Goal: Task Accomplishment & Management: Complete application form

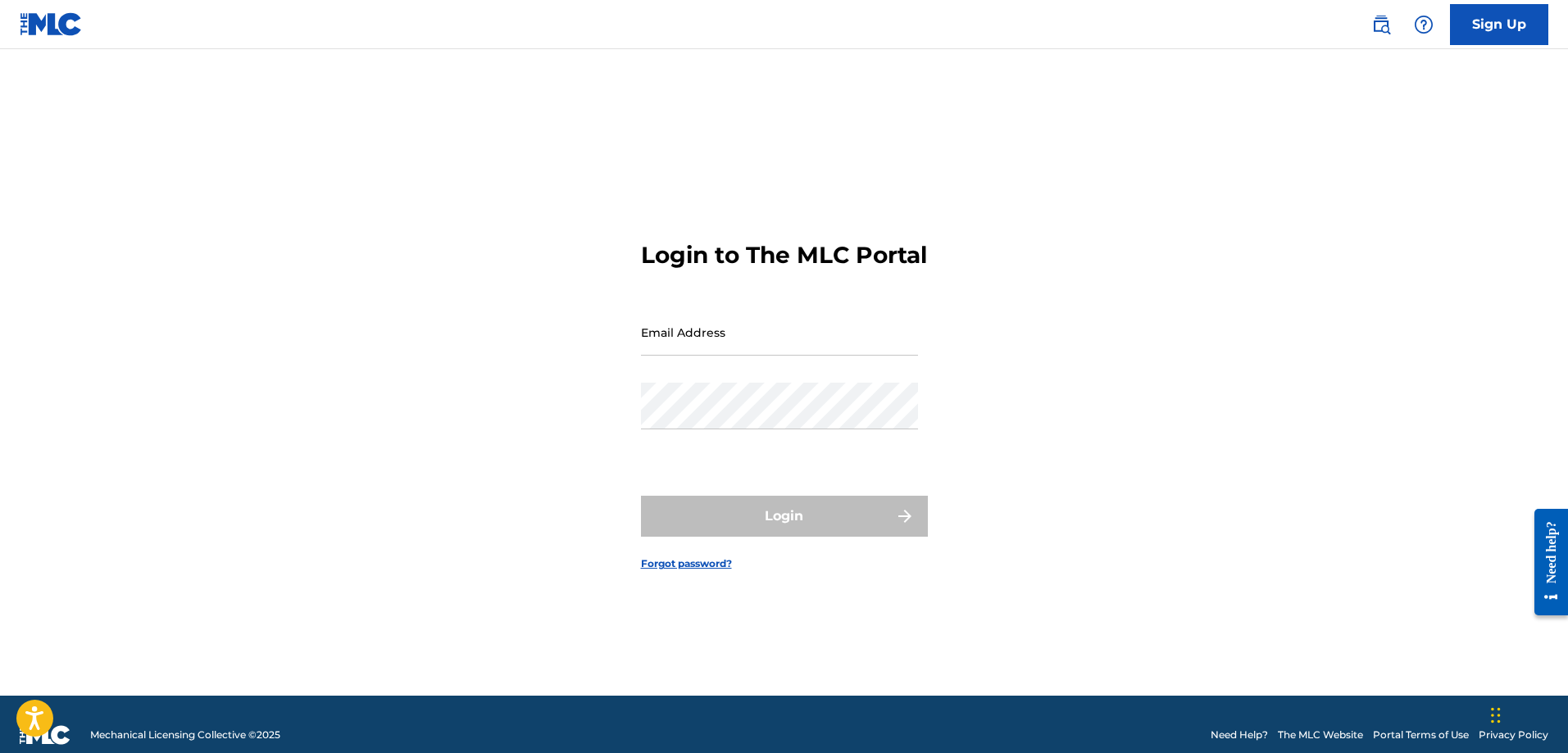
click at [748, 351] on input "Email Address" at bounding box center [779, 332] width 277 height 47
type input "[EMAIL_ADDRESS][DOMAIN_NAME]"
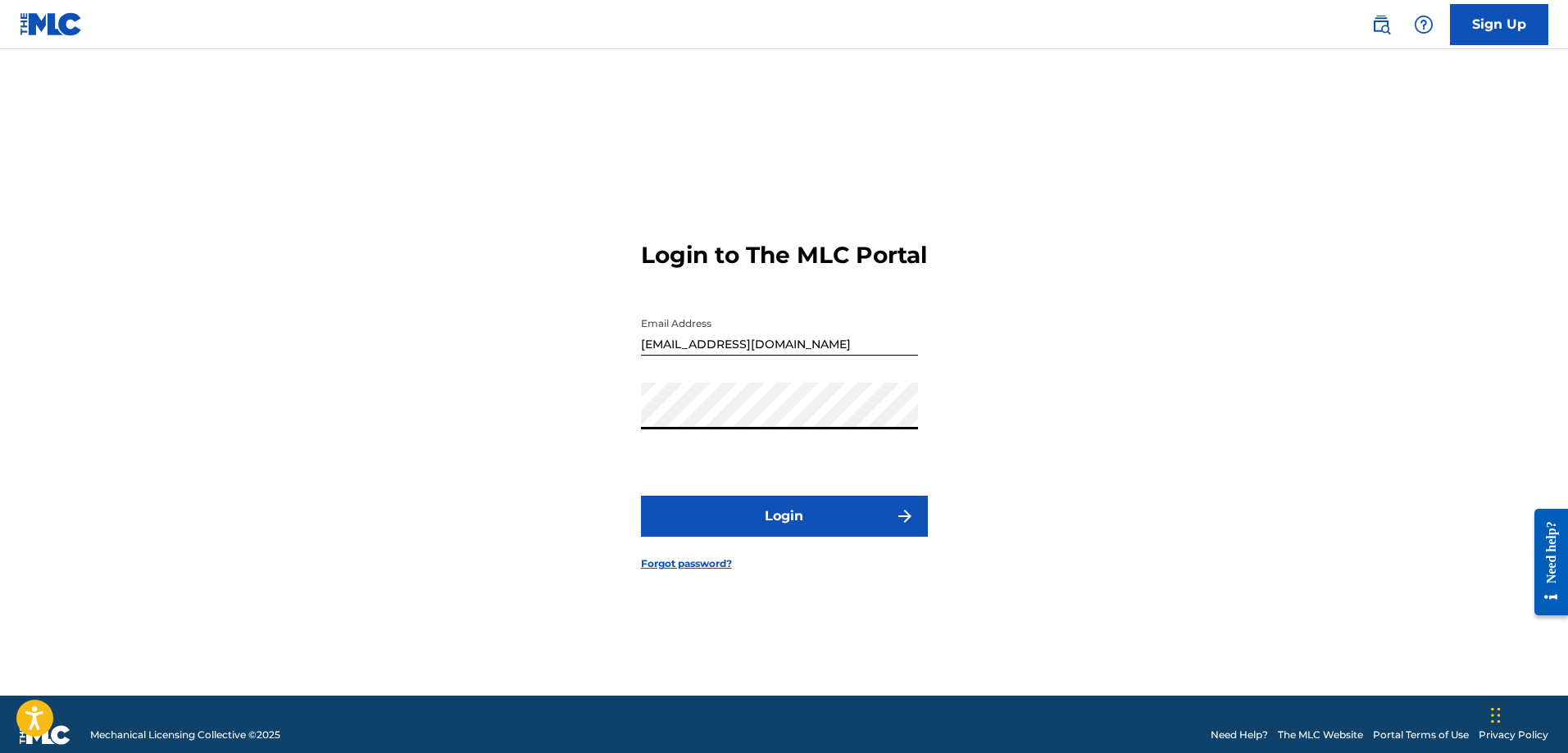
click at [763, 536] on button "Login" at bounding box center [784, 515] width 286 height 41
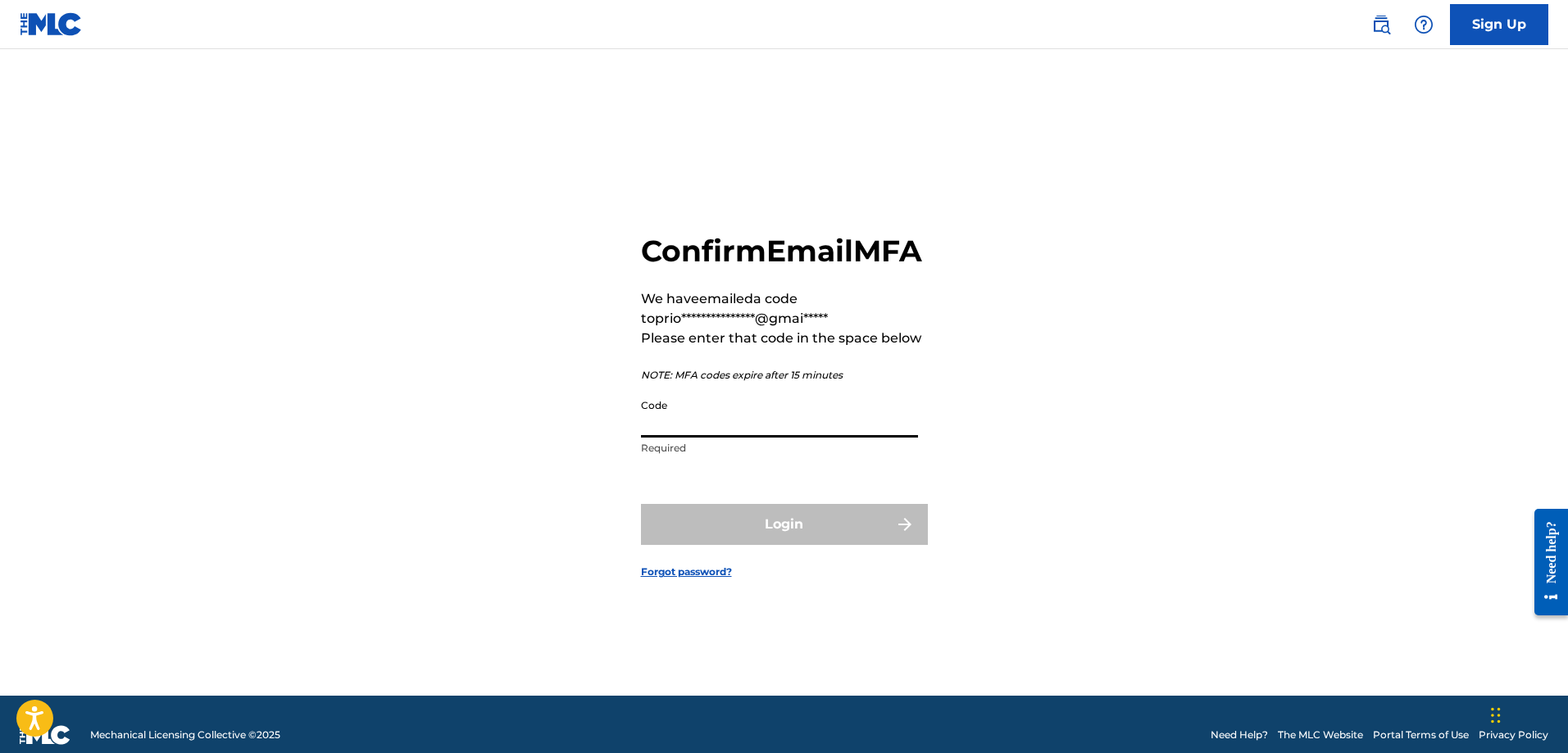
click at [778, 438] on input "Code" at bounding box center [779, 413] width 277 height 47
click at [1078, 449] on div "**********" at bounding box center [785, 392] width 1148 height 605
click at [742, 429] on input "Code" at bounding box center [779, 413] width 277 height 47
paste input "599766"
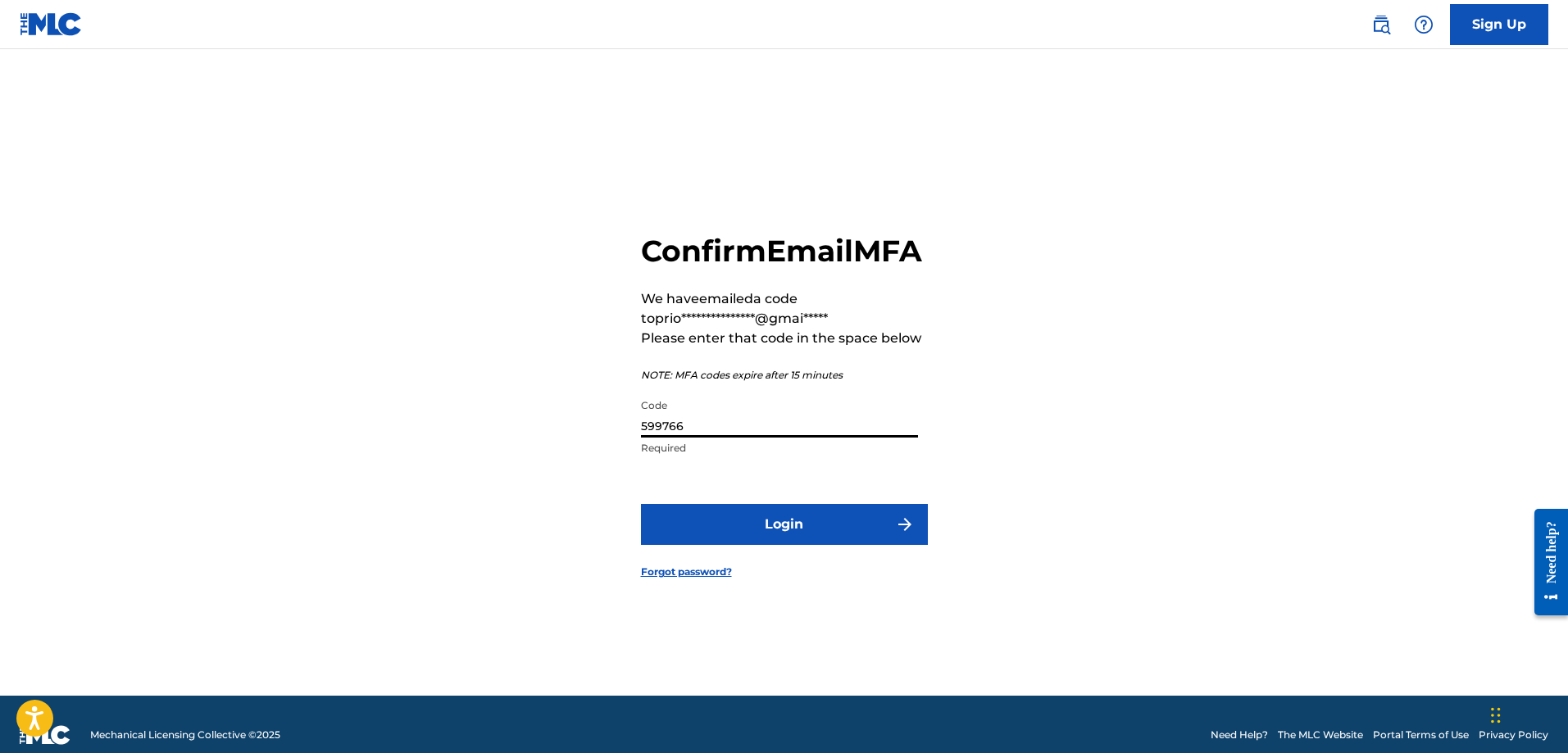
type input "599766"
click at [758, 545] on button "Login" at bounding box center [784, 524] width 286 height 41
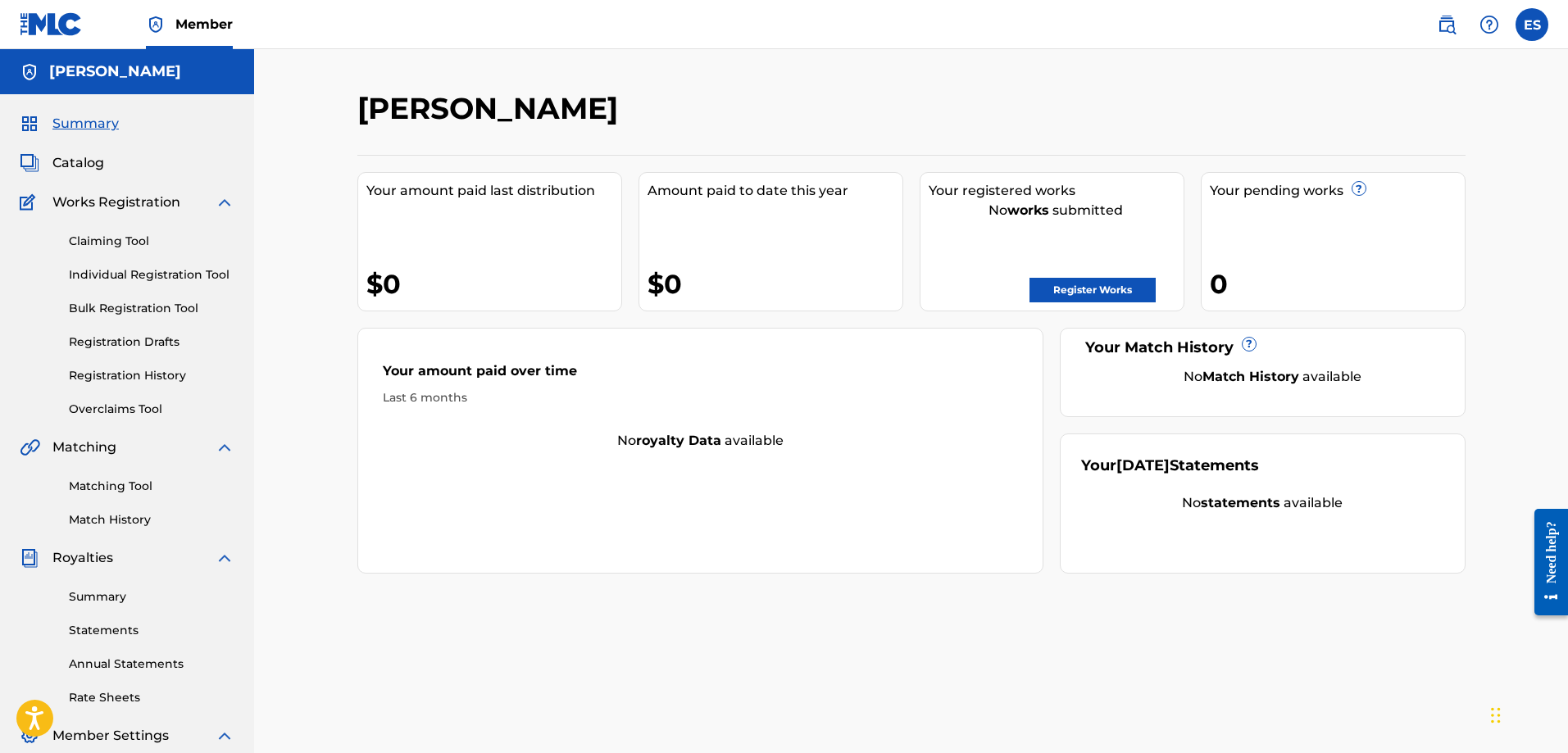
drag, startPoint x: 1324, startPoint y: 379, endPoint x: 1307, endPoint y: 405, distance: 31.1
click at [1323, 380] on div "No Match History available" at bounding box center [1273, 376] width 343 height 20
click at [1280, 496] on strong "statements" at bounding box center [1240, 502] width 79 height 16
click at [1238, 491] on div "Your [DATE] Statements No statements available" at bounding box center [1262, 502] width 405 height 140
click at [1053, 298] on link "Register Works" at bounding box center [1092, 289] width 126 height 25
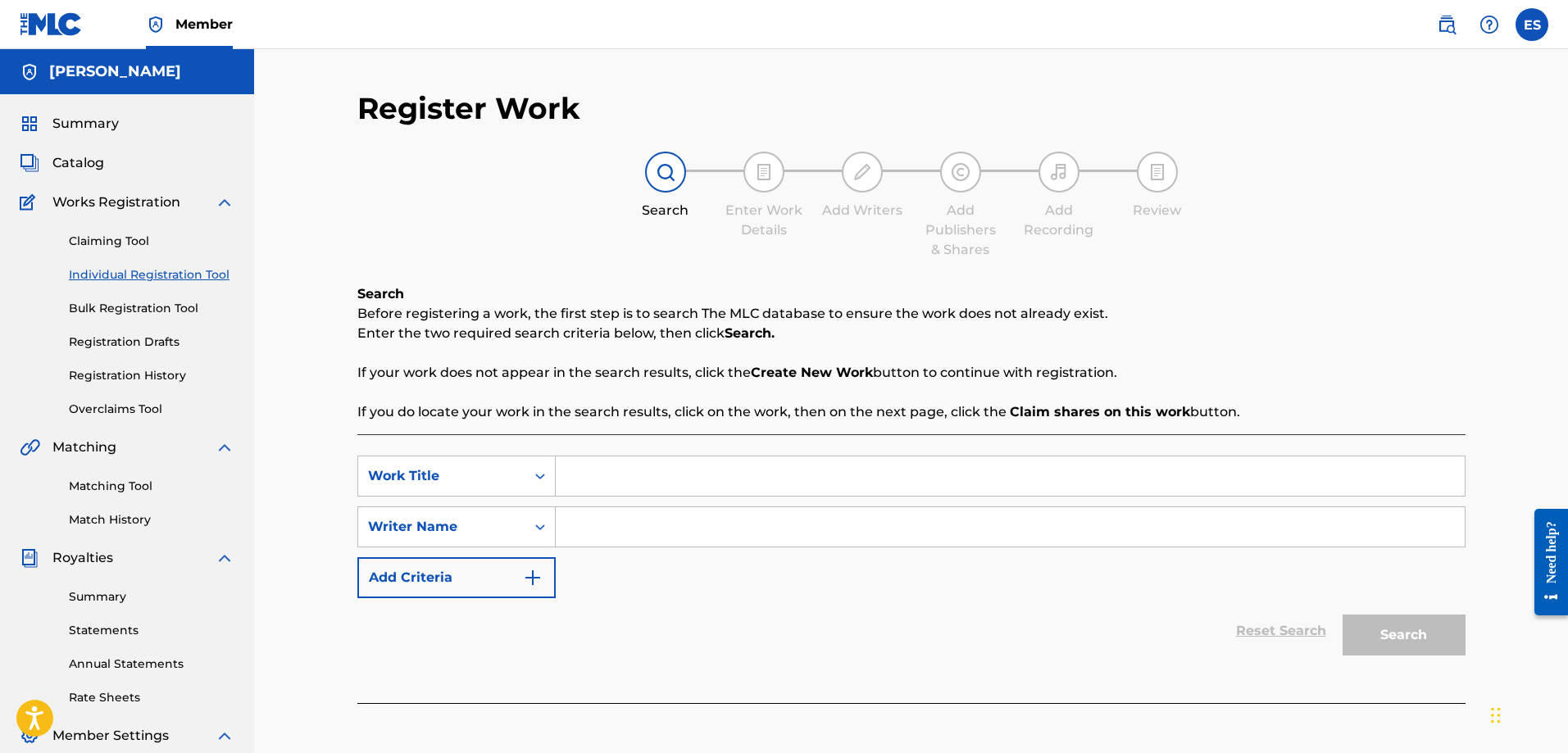
click at [598, 468] on input "Search Form" at bounding box center [1010, 477] width 909 height 40
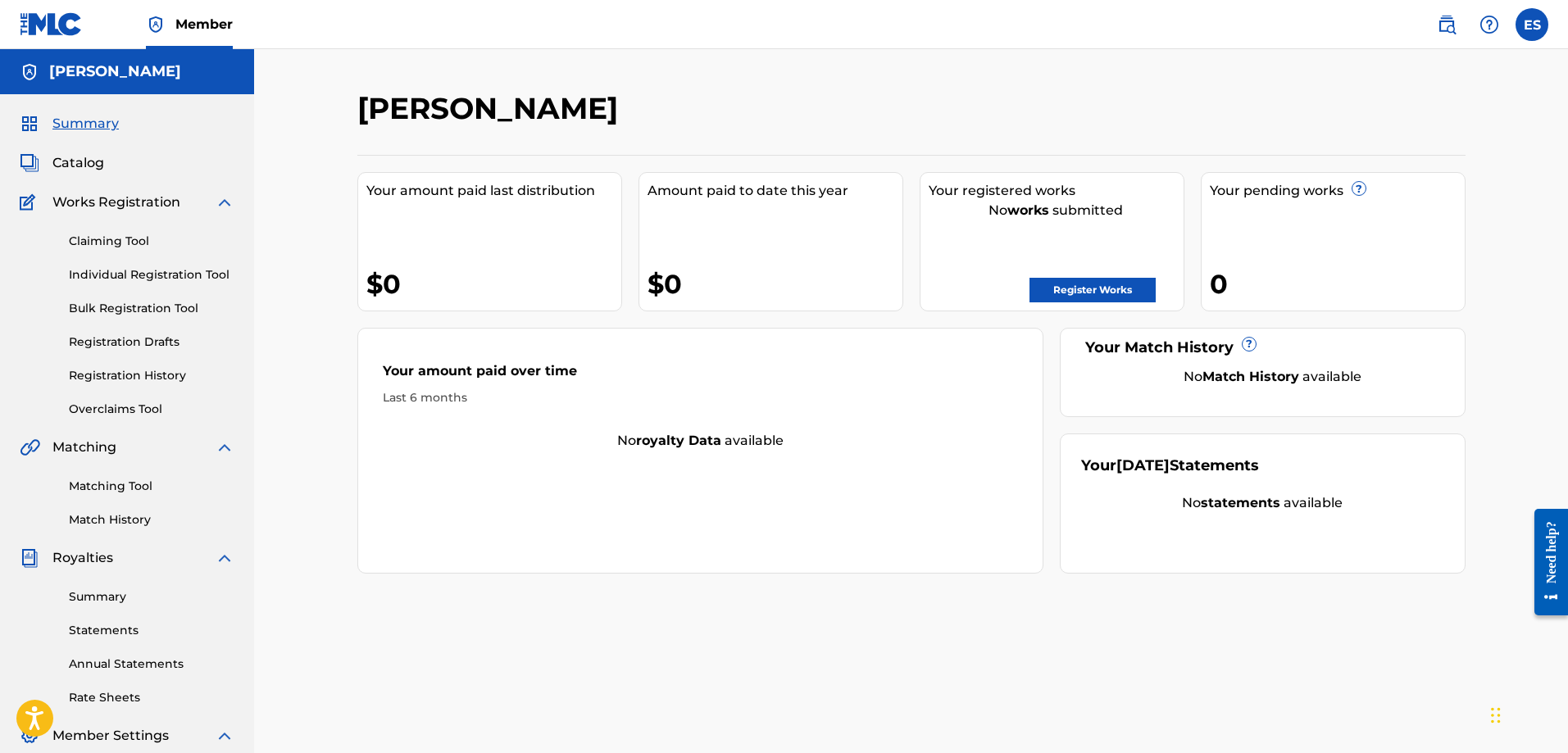
drag, startPoint x: 367, startPoint y: 104, endPoint x: 742, endPoint y: 111, distance: 375.1
click at [742, 111] on div "[PERSON_NAME]" at bounding box center [784, 114] width 853 height 49
copy h2 "[PERSON_NAME]"
click at [958, 140] on div "[PERSON_NAME] Your amount paid last distribution $0 Amount paid to date this ye…" at bounding box center [912, 332] width 1108 height 484
click at [1085, 300] on link "Register Works" at bounding box center [1092, 289] width 126 height 25
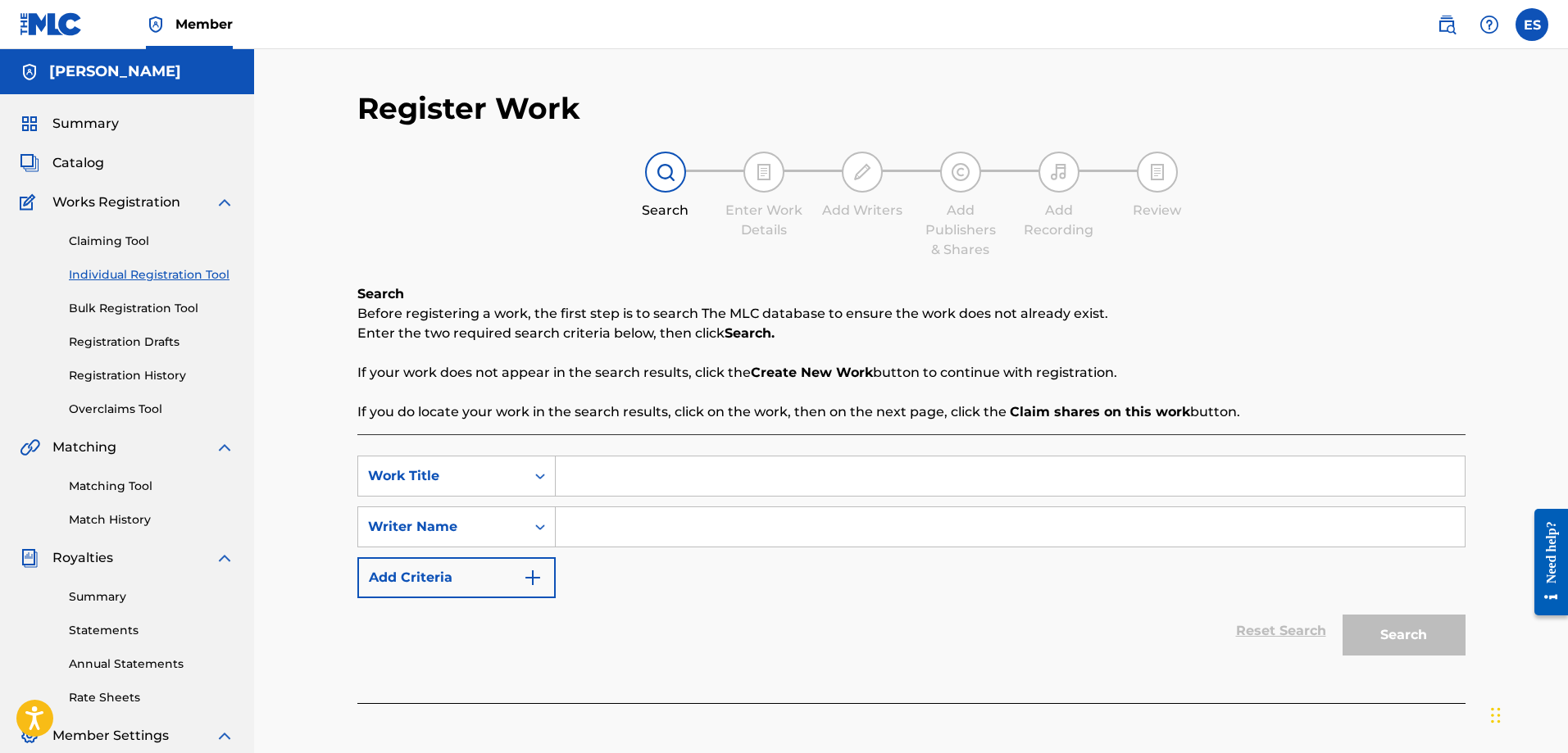
click at [618, 518] on input "Search Form" at bounding box center [1010, 527] width 909 height 40
paste input "[PERSON_NAME]"
type input "[PERSON_NAME]"
click at [643, 479] on input "Search Form" at bounding box center [1010, 477] width 909 height 40
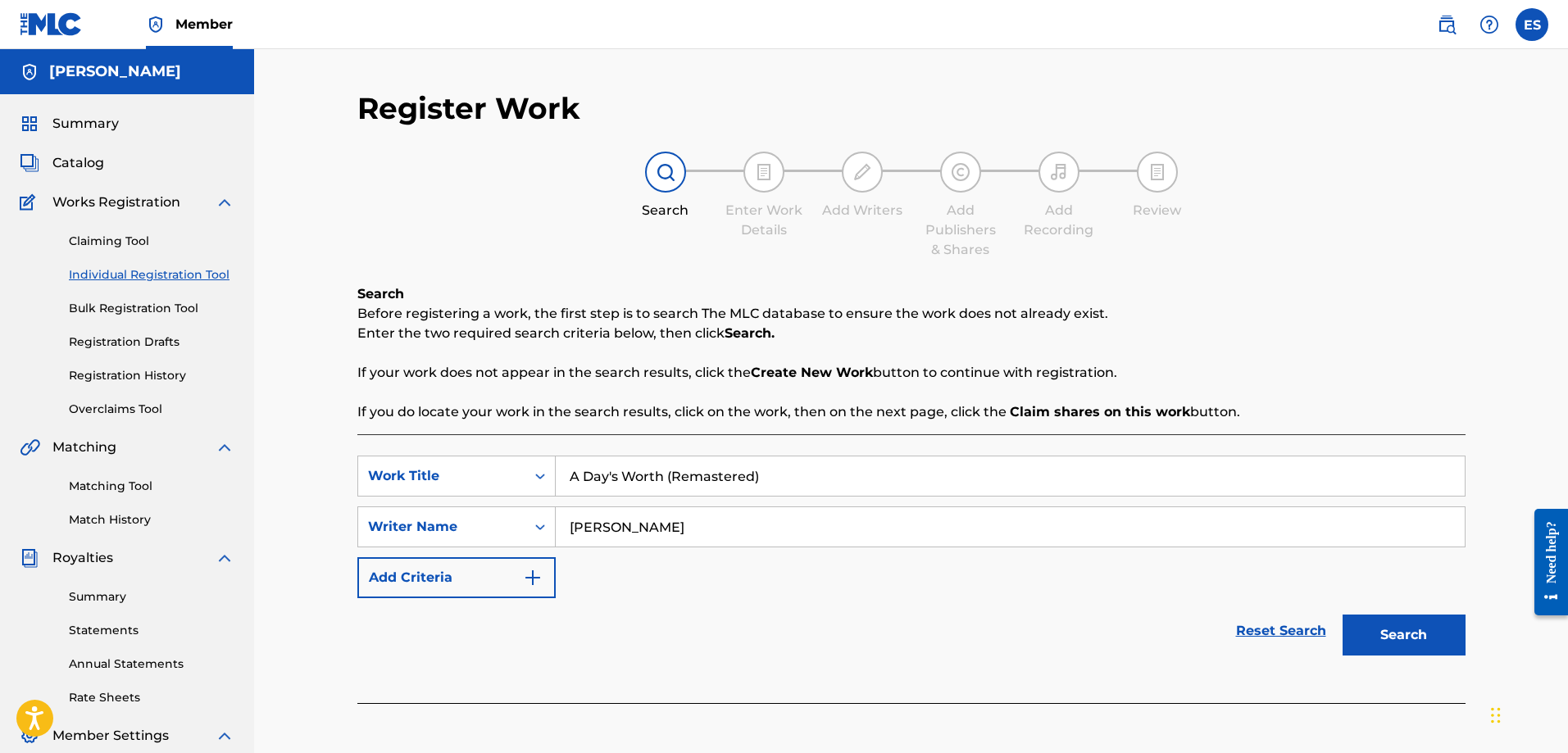
type input "A Day's Worth (Remastered)"
click at [987, 608] on div "Reset Search Search" at bounding box center [912, 631] width 1108 height 65
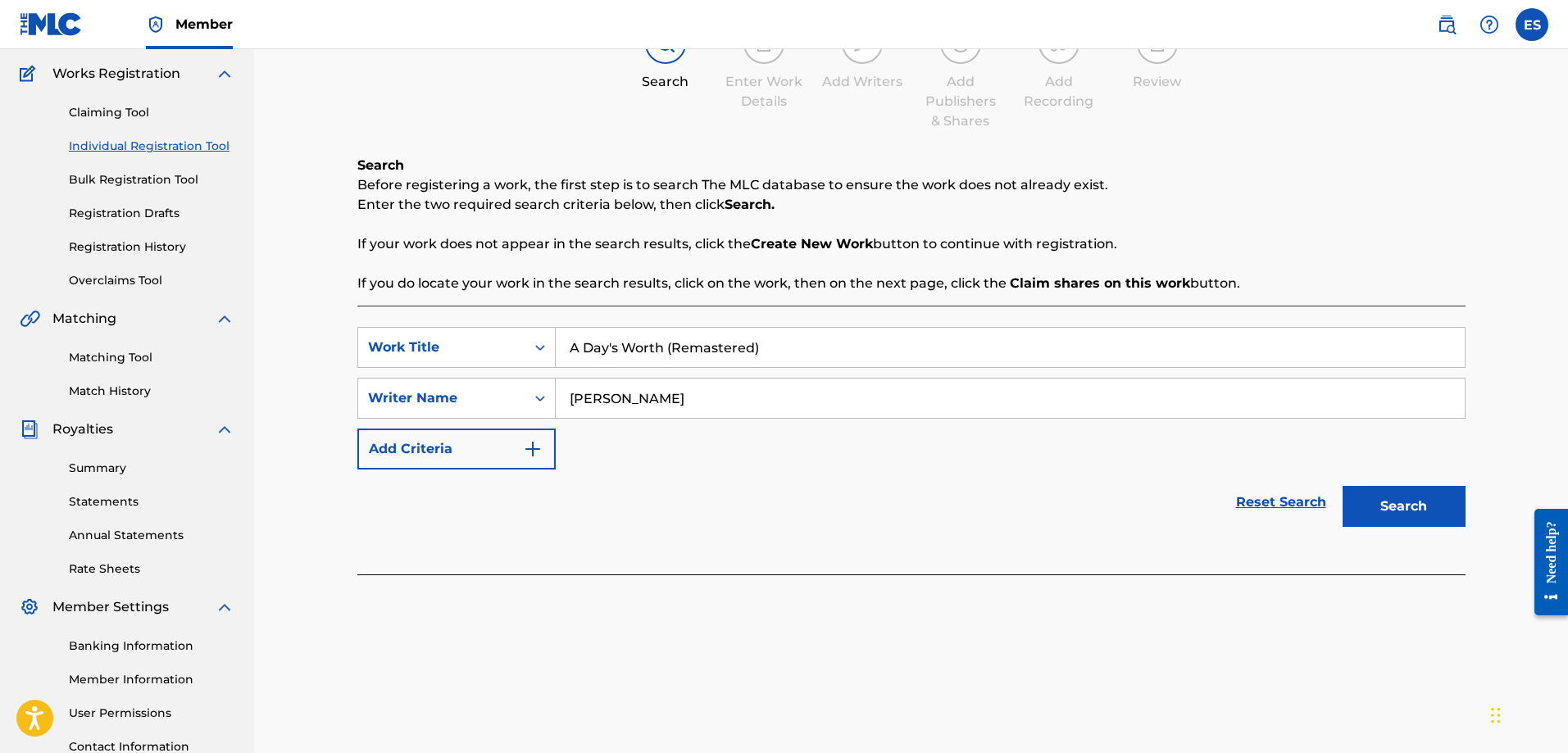
scroll to position [99, 0]
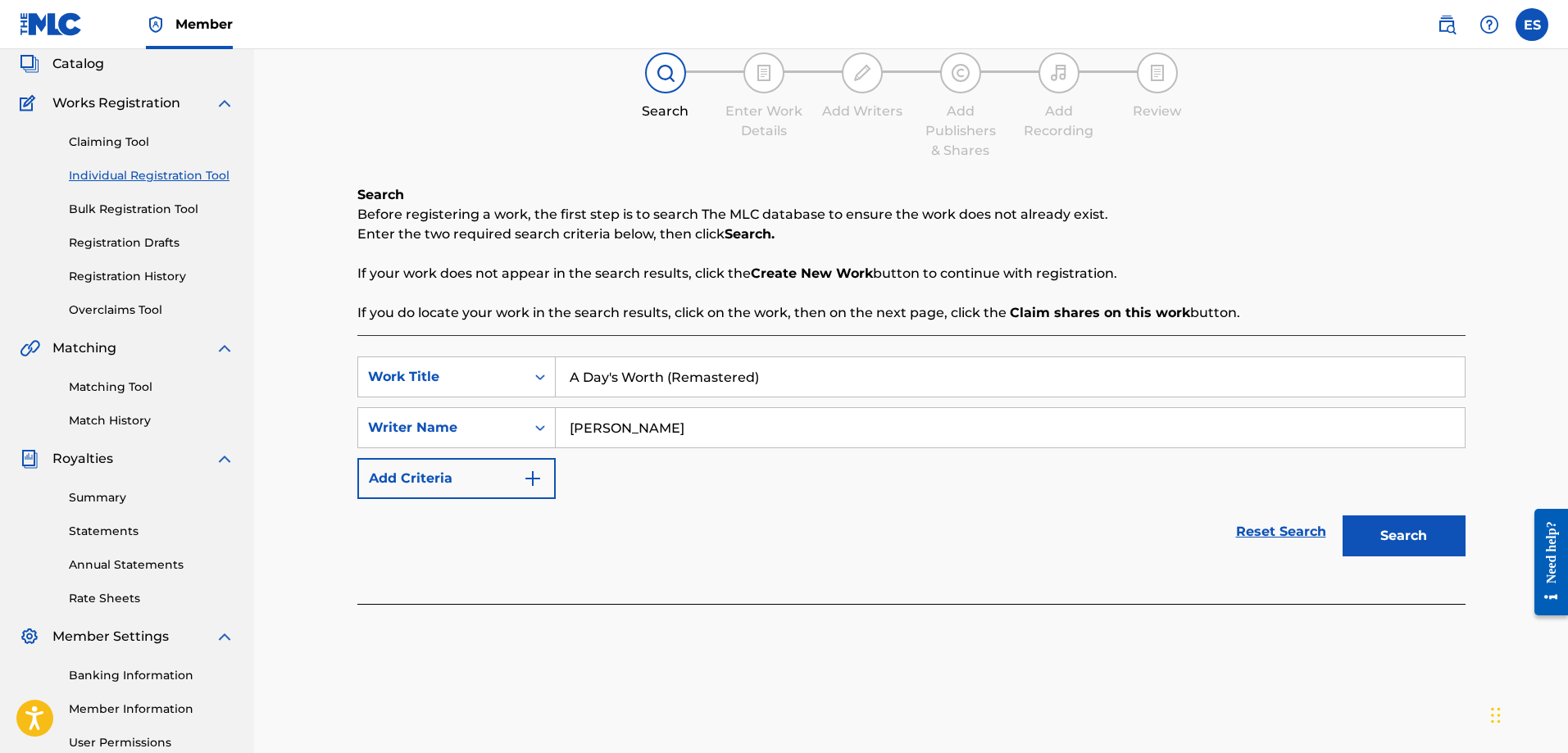
click at [1439, 535] on button "Search" at bounding box center [1403, 535] width 123 height 41
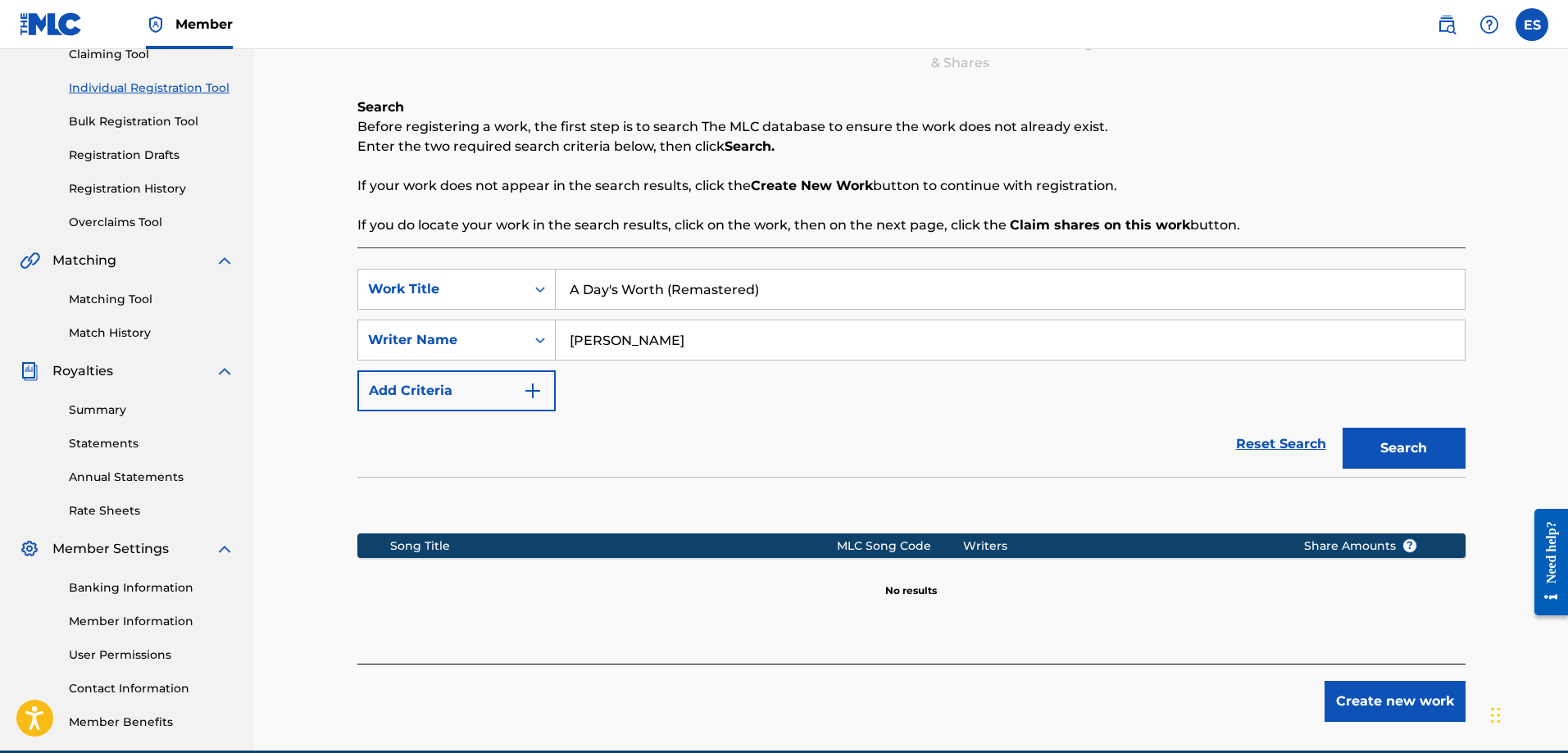
scroll to position [263, 0]
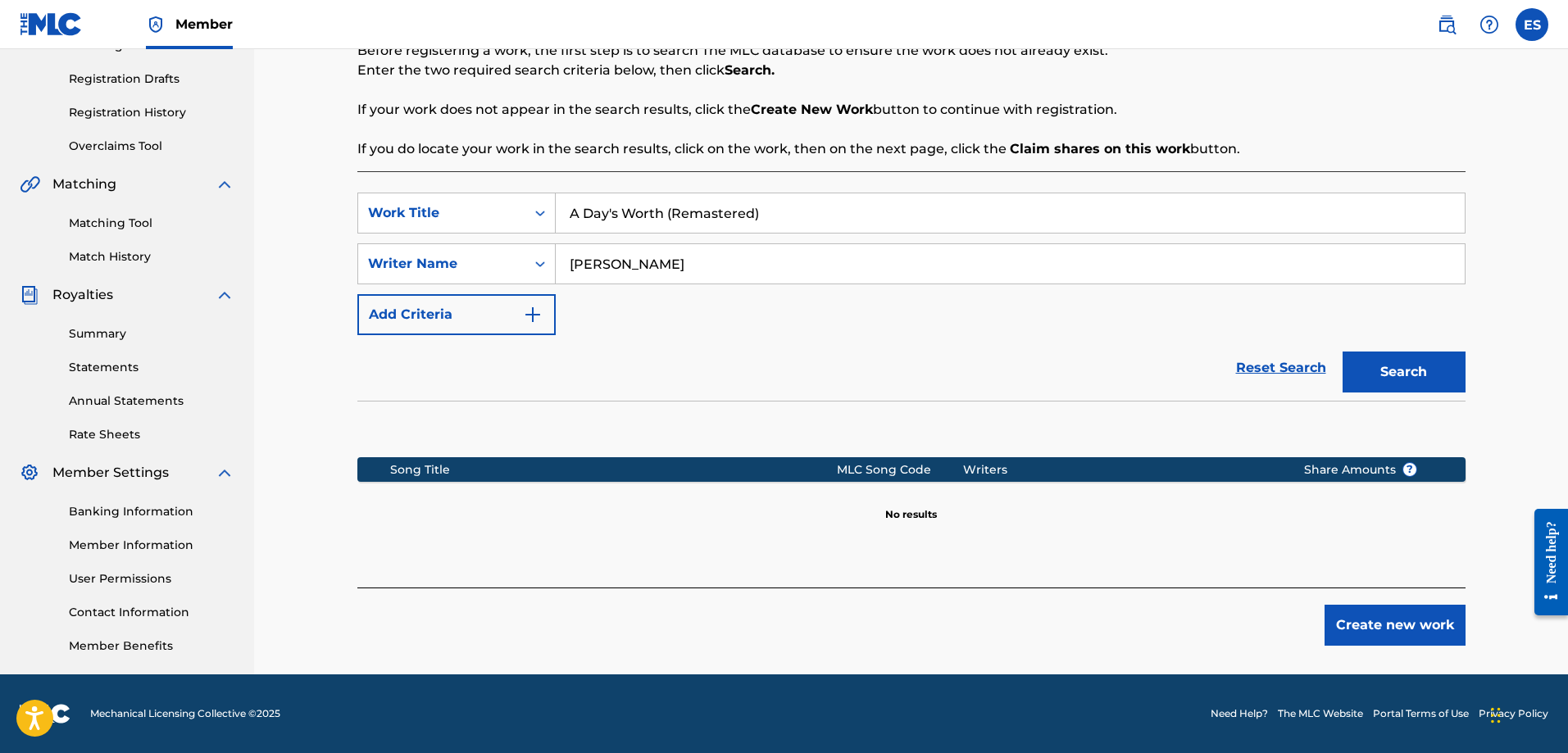
click at [1030, 465] on div "Writers" at bounding box center [1121, 470] width 315 height 17
click at [1037, 472] on div "Writers" at bounding box center [1121, 470] width 315 height 17
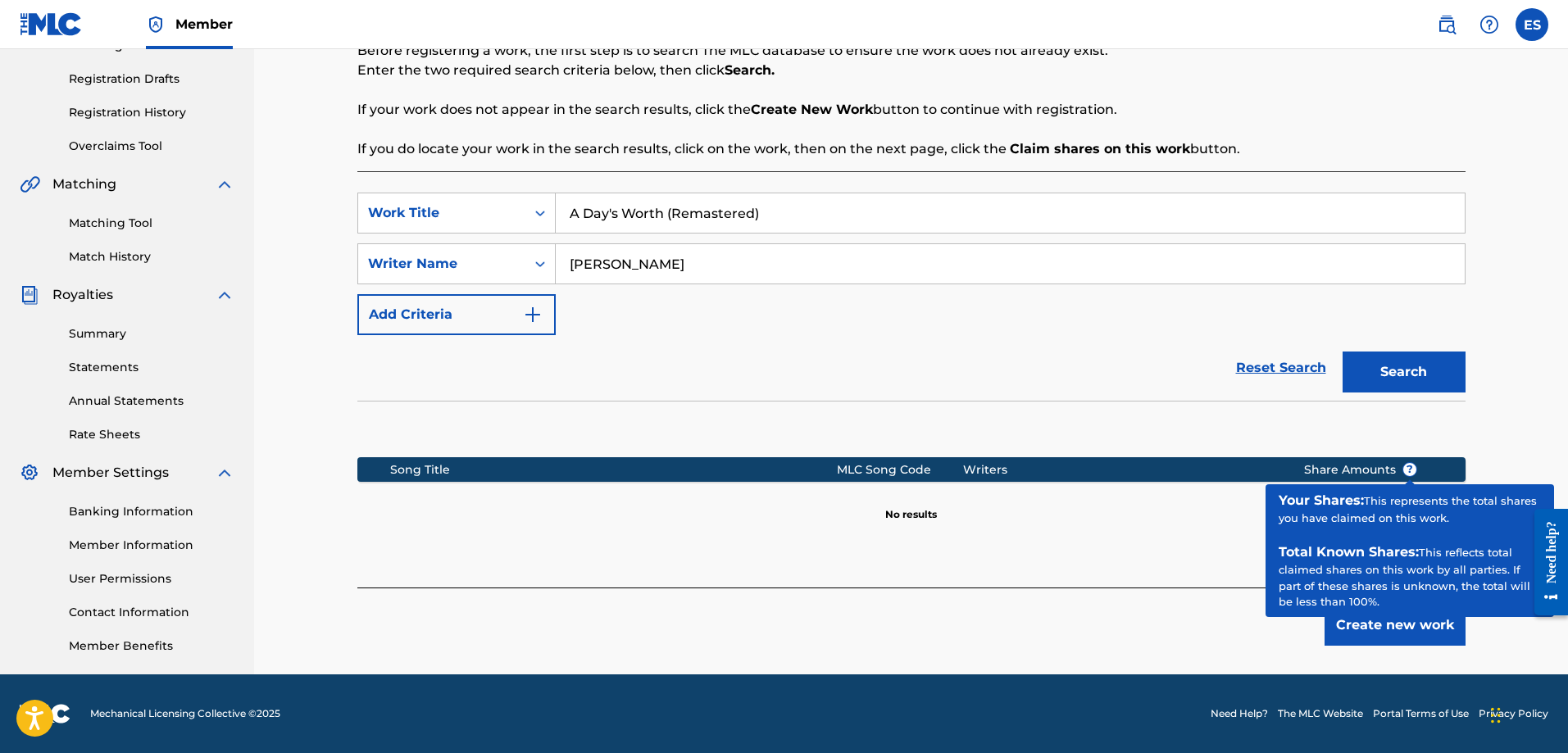
click at [1412, 467] on span "?" at bounding box center [1409, 469] width 13 height 13
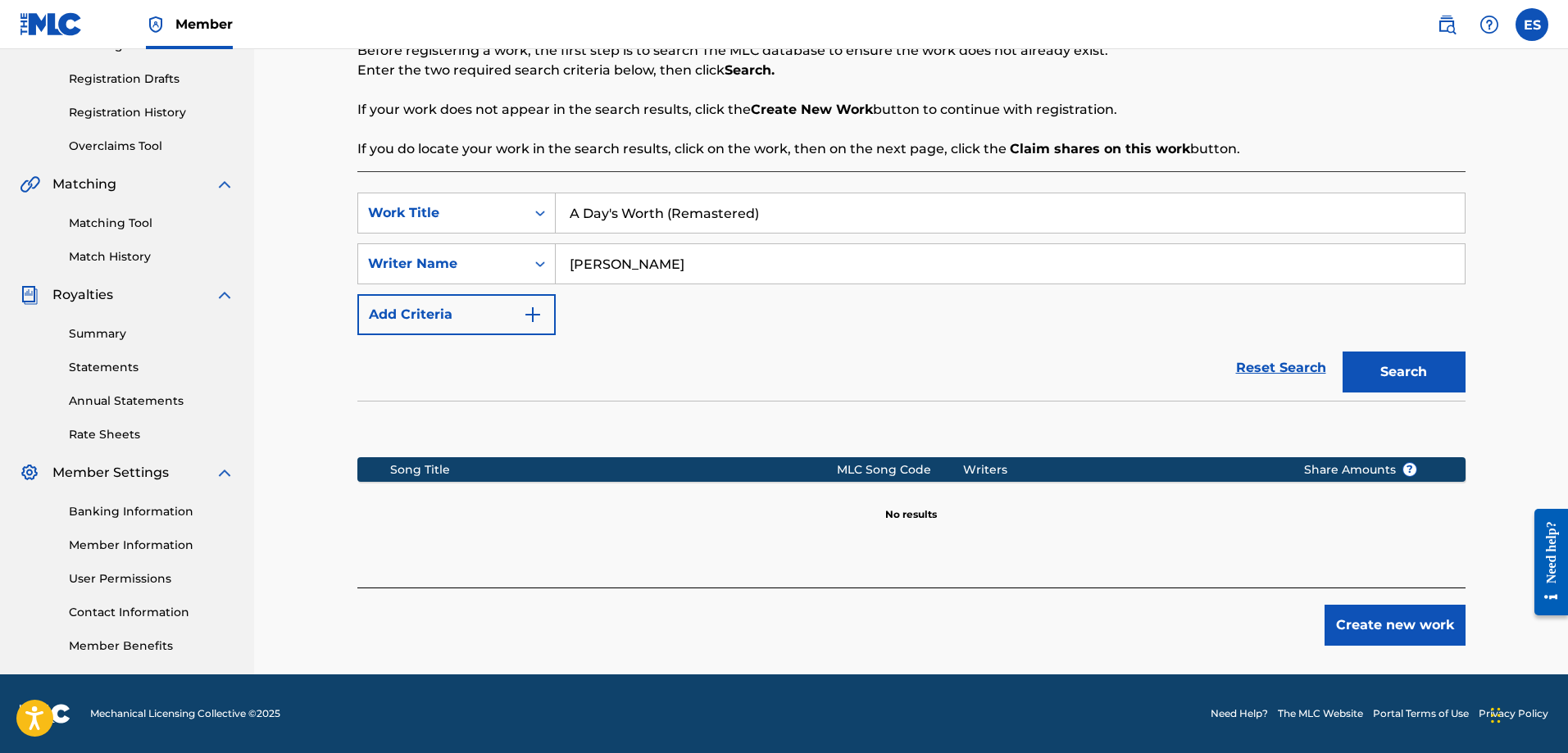
click at [1229, 449] on section "Song Title MLC Song Code Writers Share Amounts ? No results" at bounding box center [912, 485] width 1108 height 73
click at [1403, 623] on button "Create new work" at bounding box center [1395, 624] width 141 height 41
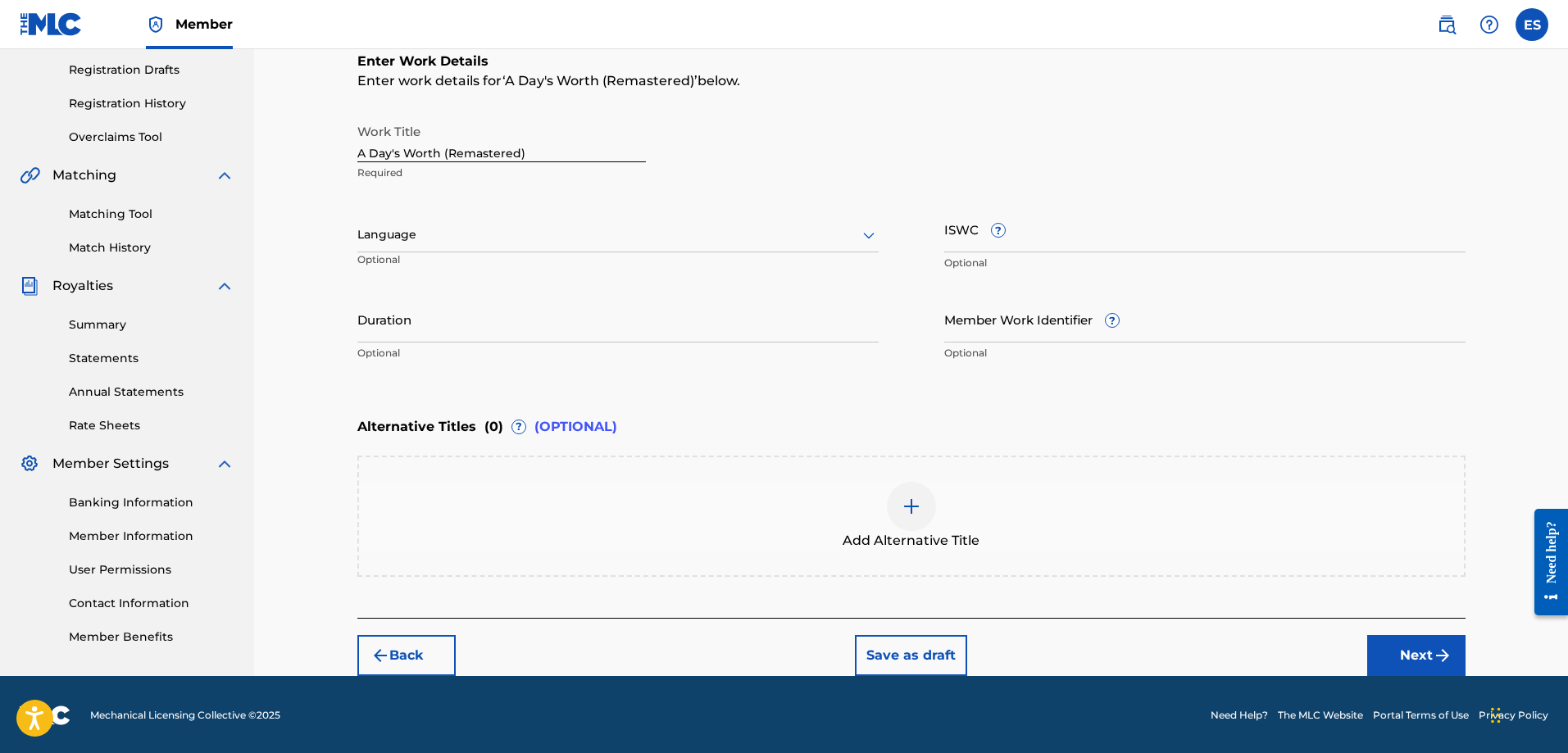
scroll to position [273, 0]
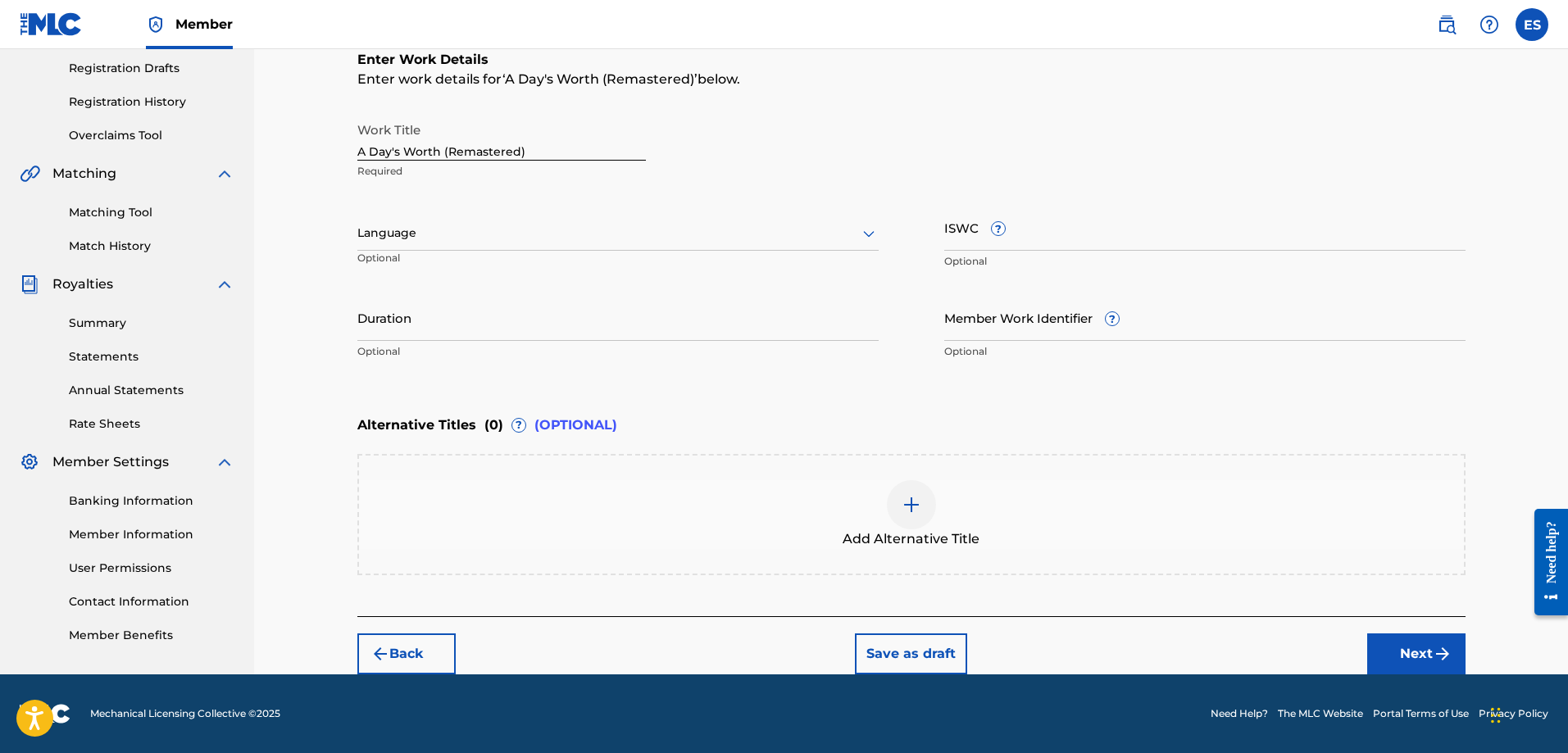
click at [959, 244] on input "ISWC ?" at bounding box center [1205, 227] width 521 height 47
click at [795, 281] on div "Work Title A Day's Worth (Remastered) Required Language Optional ISWC ? Optiona…" at bounding box center [912, 241] width 1108 height 254
click at [526, 322] on input "Duration" at bounding box center [618, 317] width 521 height 47
click at [552, 239] on div at bounding box center [618, 233] width 521 height 21
click at [549, 252] on div "English" at bounding box center [617, 269] width 519 height 37
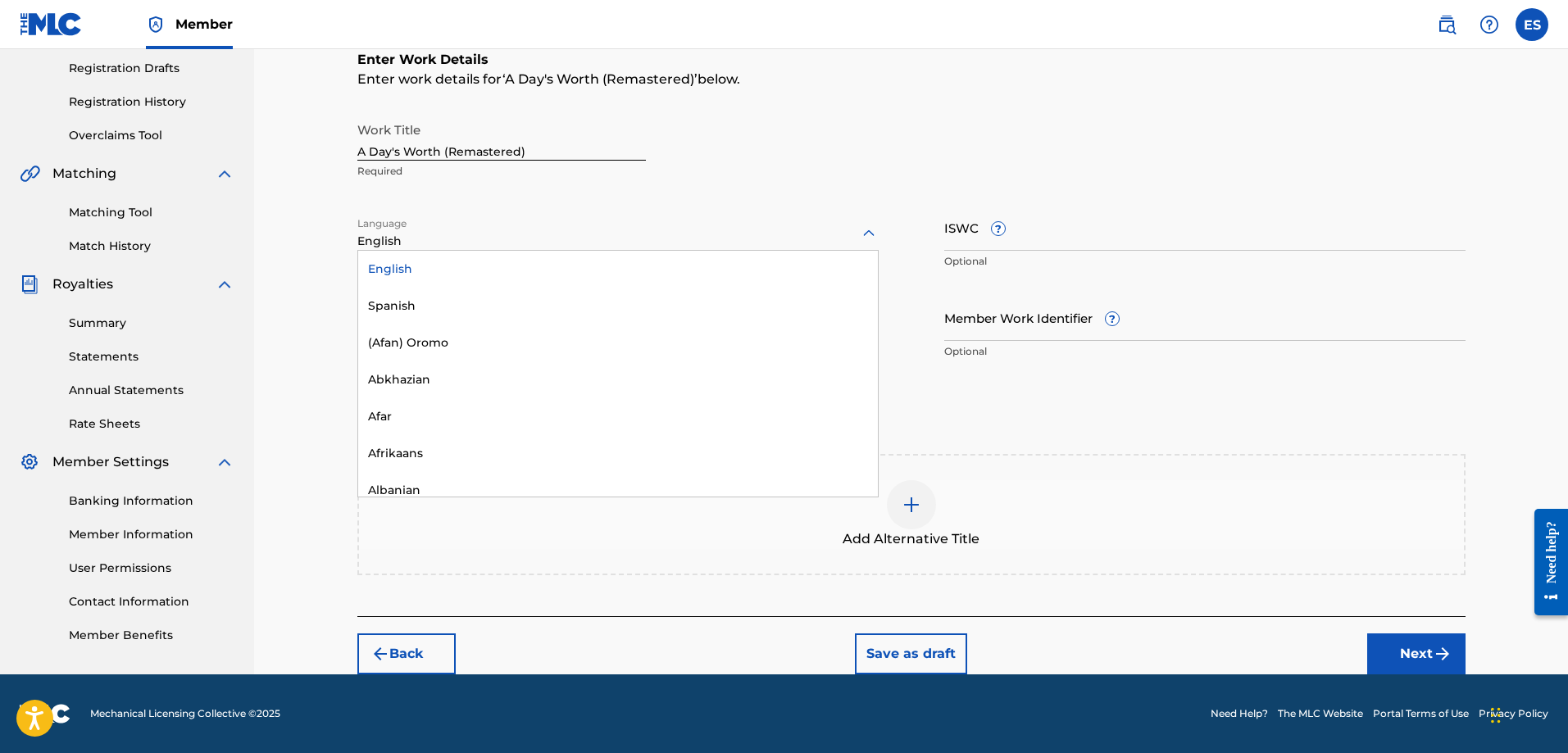
click at [670, 225] on div at bounding box center [618, 233] width 521 height 21
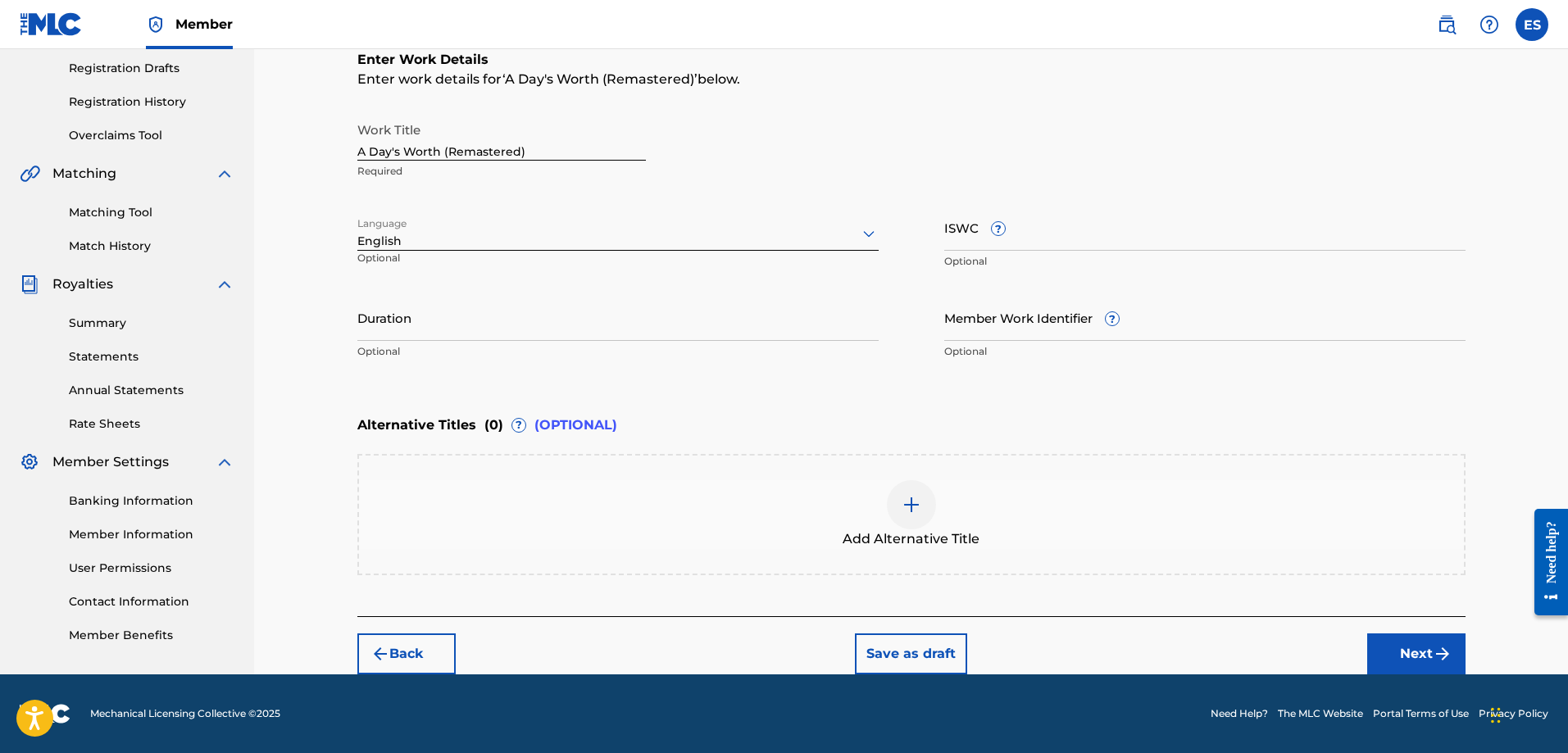
click at [1079, 524] on div "Add Alternative Title" at bounding box center [911, 514] width 1105 height 68
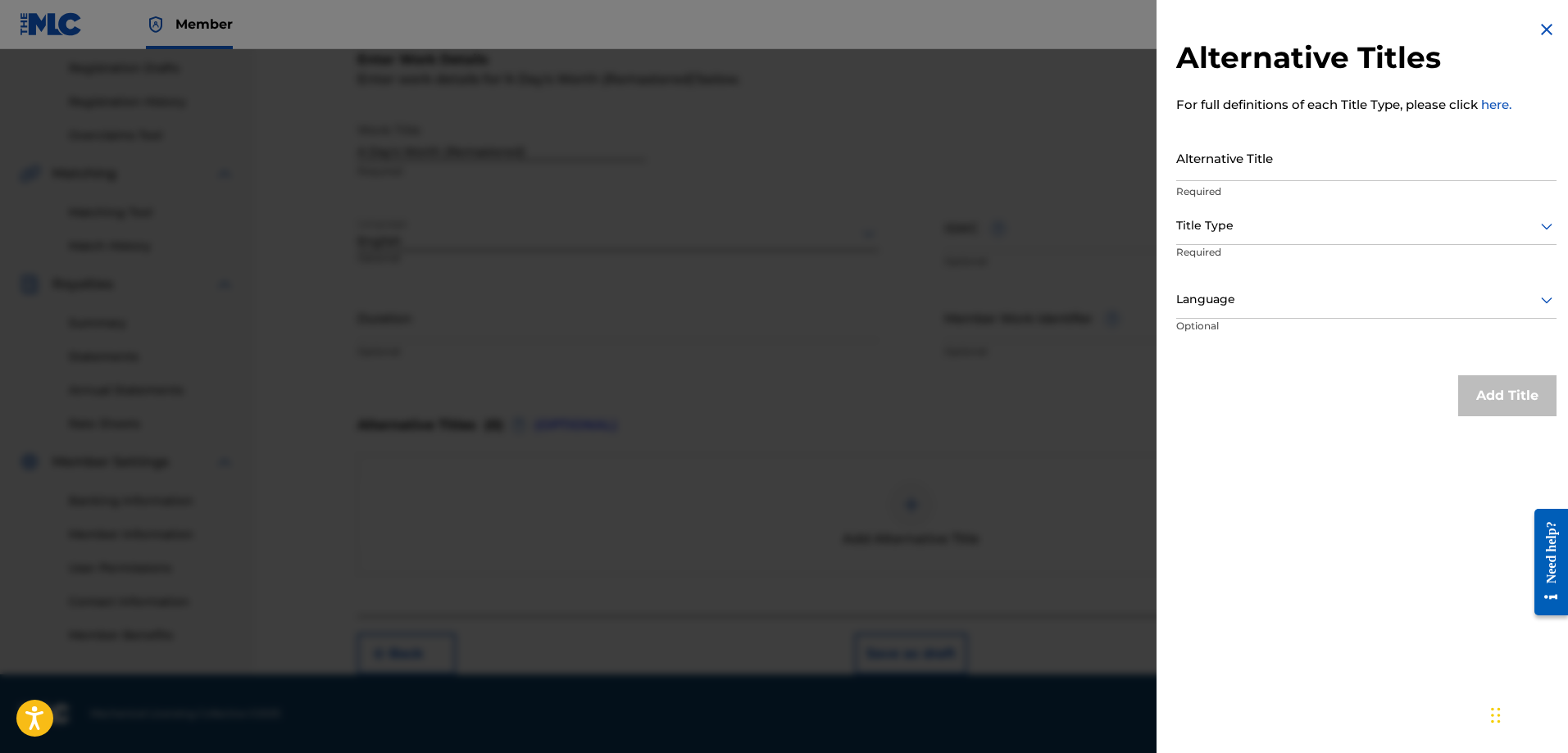
click at [1548, 33] on img at bounding box center [1546, 30] width 20 height 20
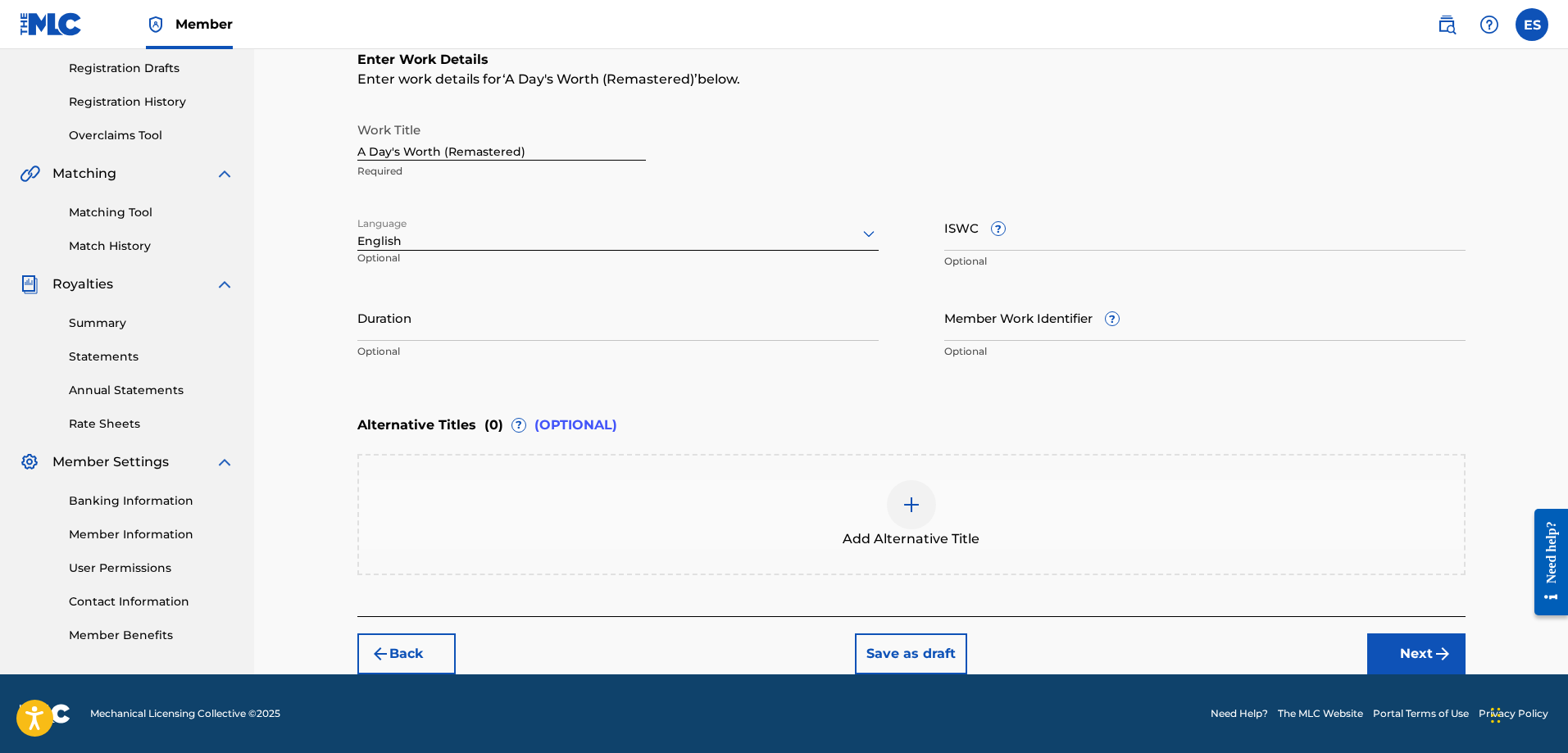
scroll to position [28, 0]
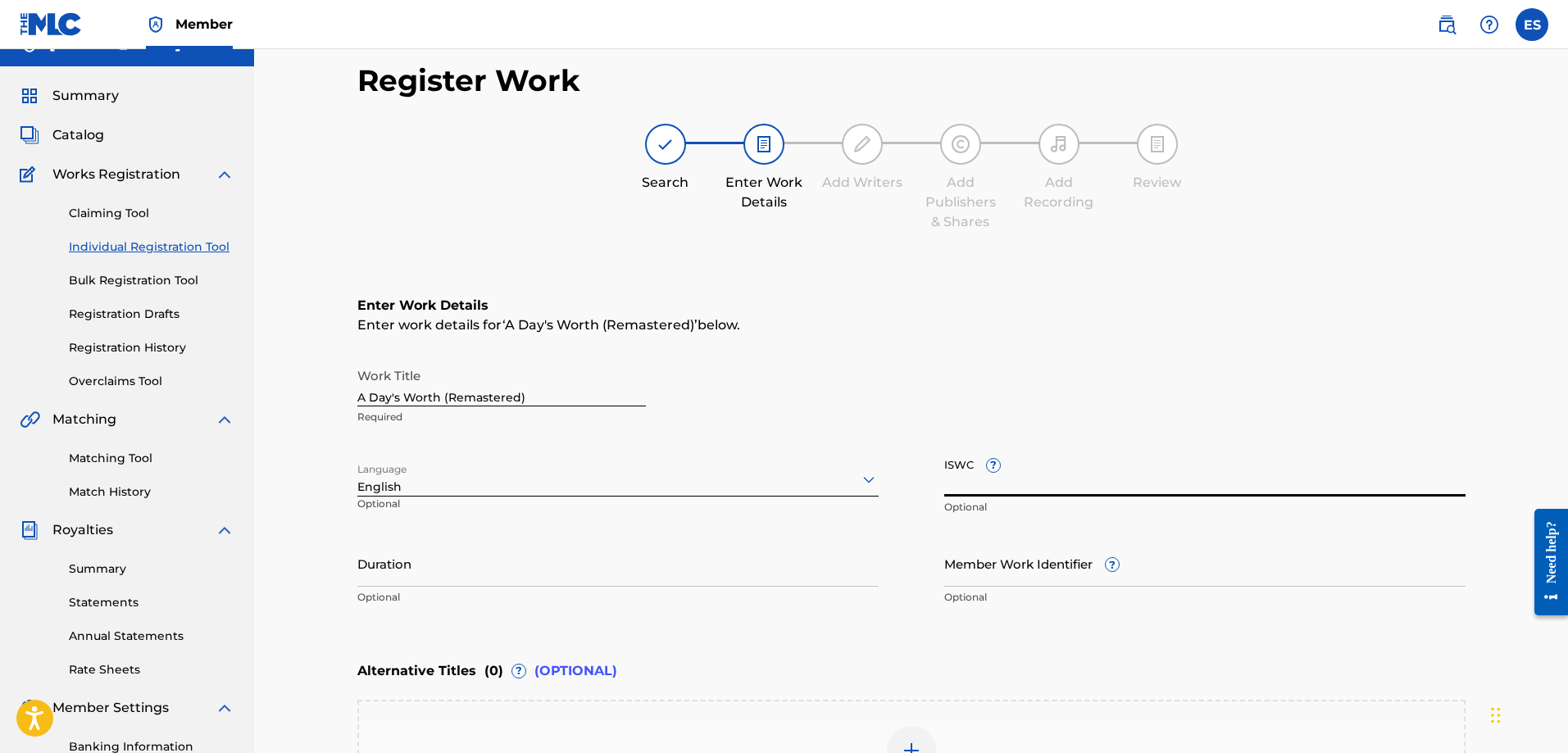
click at [1045, 492] on input "ISWC ?" at bounding box center [1205, 473] width 521 height 47
paste input "QZES81937278"
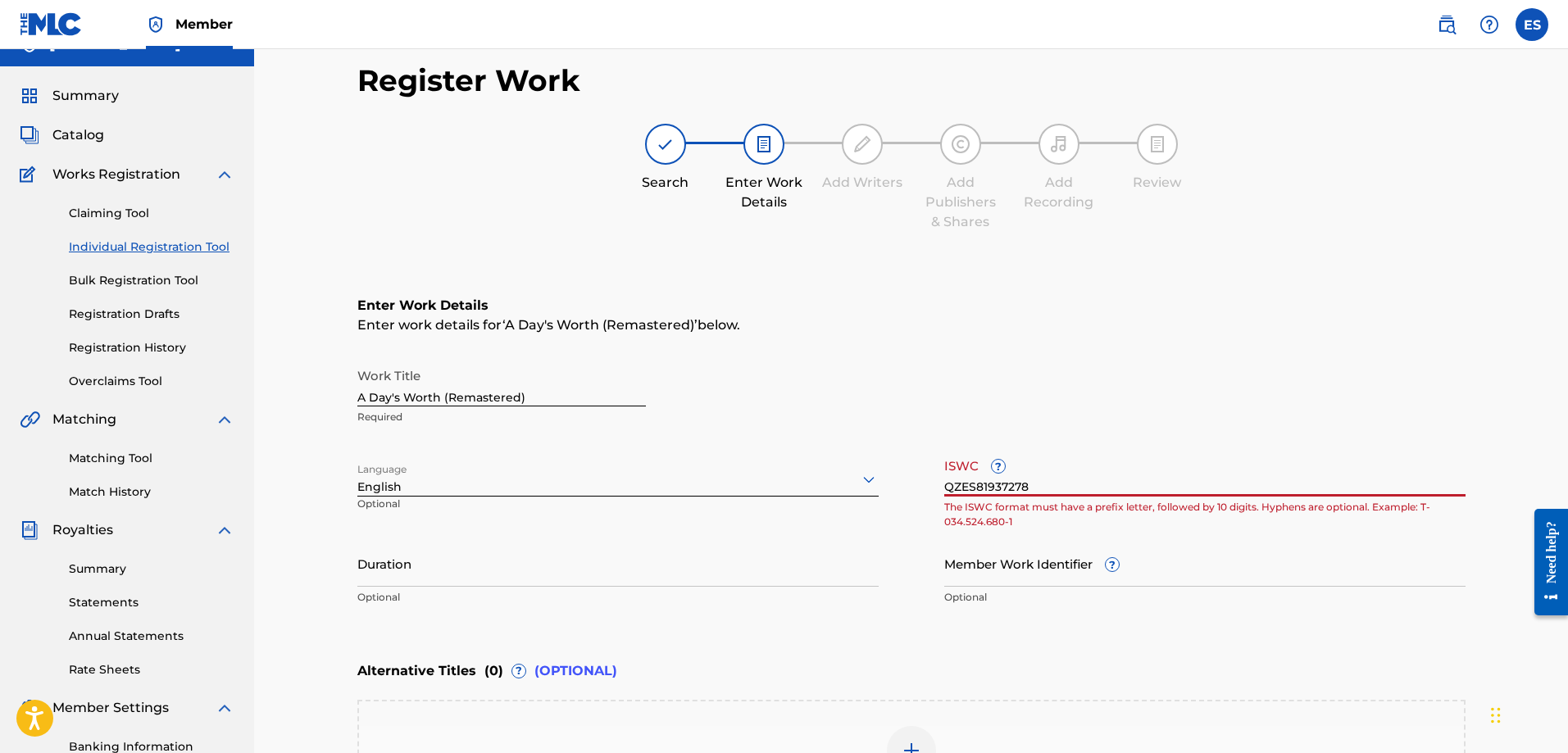
click at [1109, 460] on input "QZES81937278" at bounding box center [1205, 473] width 521 height 47
type input "QZES81937278"
click at [1100, 532] on div "Work Title A Day's Worth (Remastered) Required Language English Optional ISWC ?…" at bounding box center [912, 486] width 1108 height 254
click at [1216, 537] on div "Work Title A Day's Worth (Remastered) Required Language English Optional ISWC ?…" at bounding box center [912, 486] width 1108 height 254
drag, startPoint x: 1034, startPoint y: 482, endPoint x: 935, endPoint y: 489, distance: 99.2
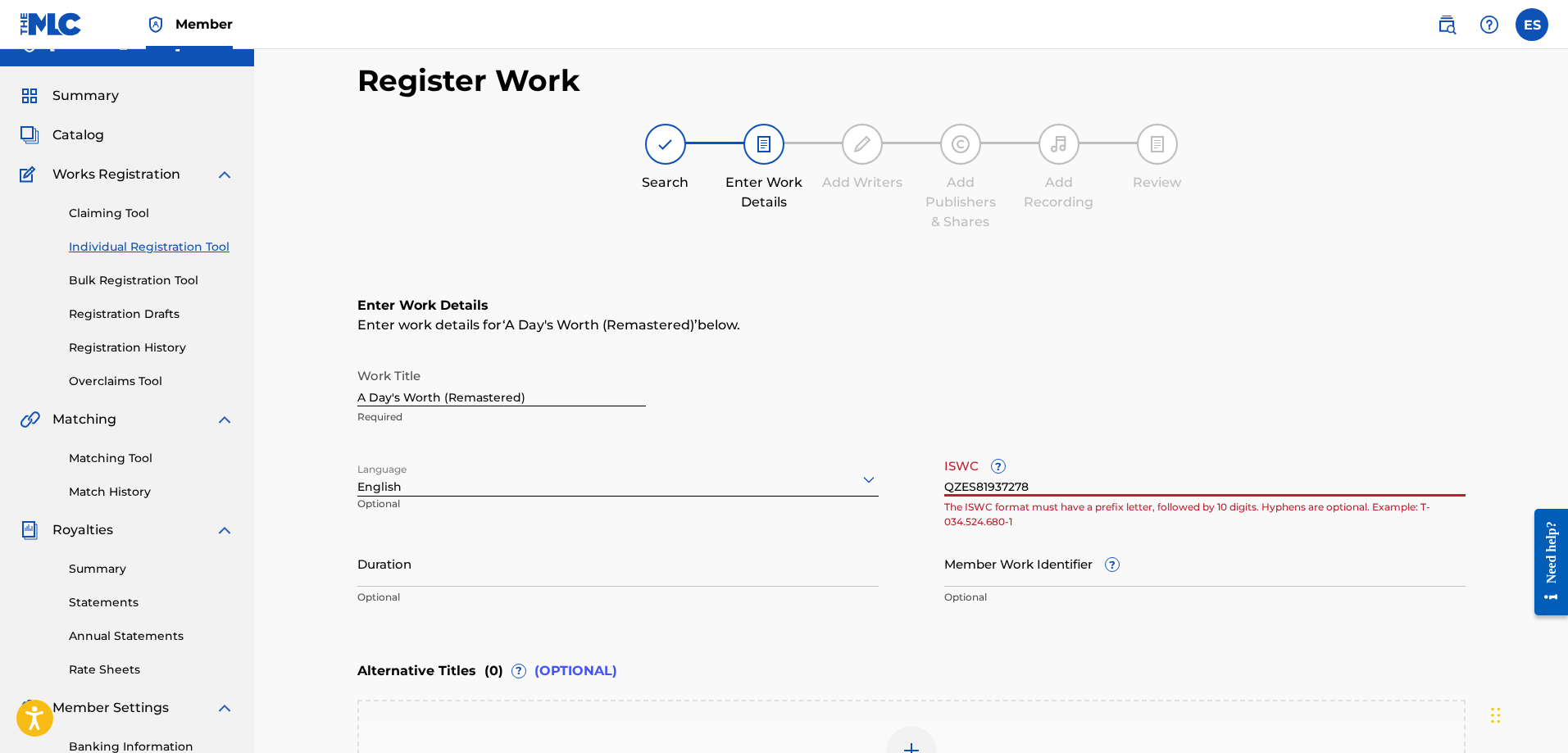
click at [935, 489] on div "Work Title A Day's Worth (Remastered) Required Language English Optional ISWC ?…" at bounding box center [912, 486] width 1108 height 254
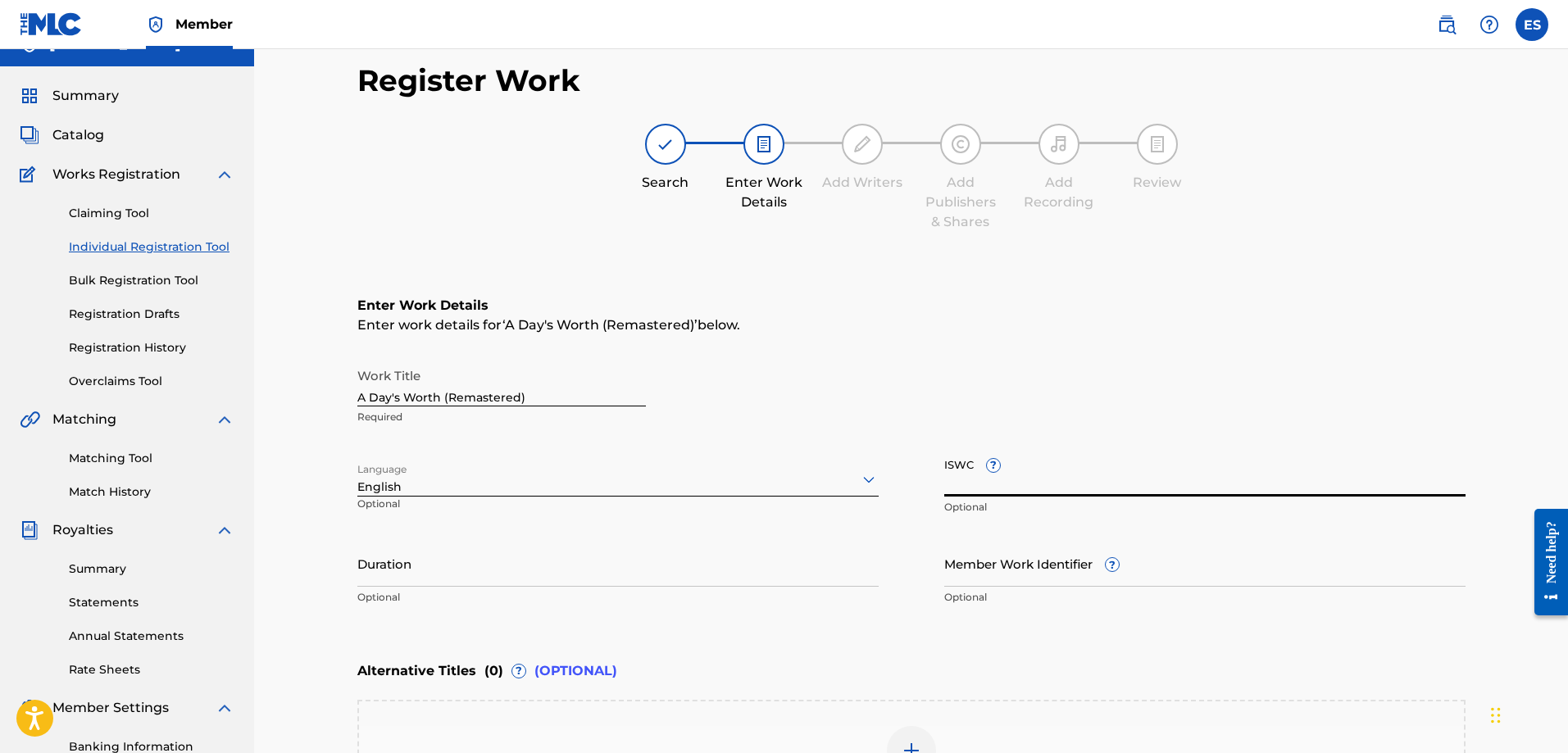
click at [1065, 332] on div "Enter work details for ‘ A Day's Worth (Remastered) ’ below." at bounding box center [912, 325] width 1108 height 20
click at [1392, 209] on div "Search Enter Work Details Add Writers Add Publishers & Shares Add Recording Rev…" at bounding box center [912, 177] width 1108 height 108
